Goal: Information Seeking & Learning: Find specific fact

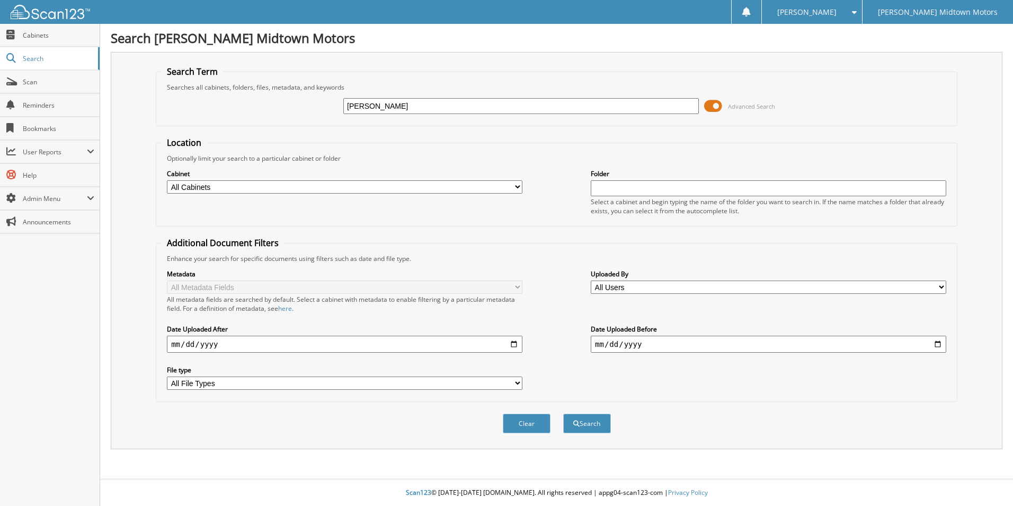
type input "[PERSON_NAME]"
click at [563, 413] on button "Search" at bounding box center [587, 423] width 48 height 20
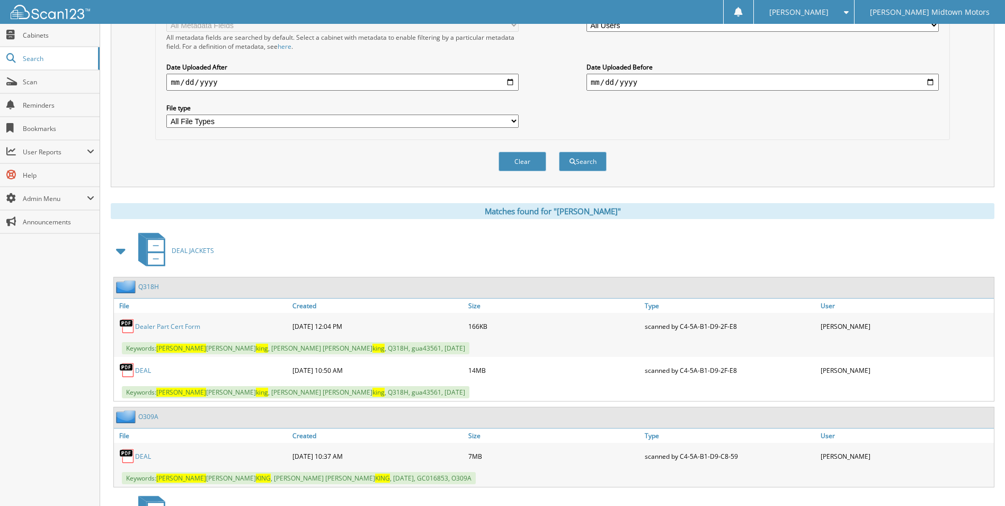
scroll to position [265, 0]
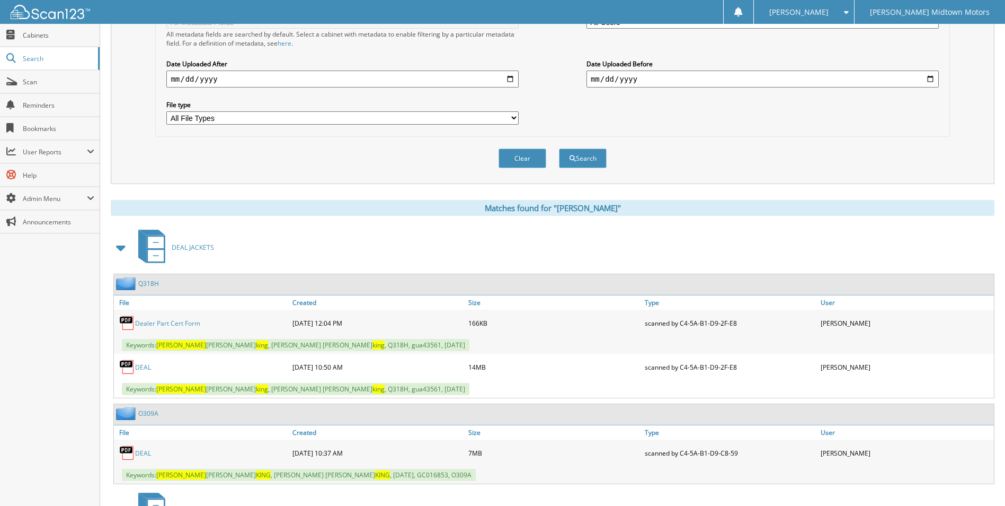
click at [144, 367] on link "DEAL" at bounding box center [143, 367] width 16 height 9
click at [956, 193] on div "Search Term Searches all cabinets, folders, files, metadata, and keywords danie…" at bounding box center [553, 202] width 884 height 830
